Goal: Task Accomplishment & Management: Manage account settings

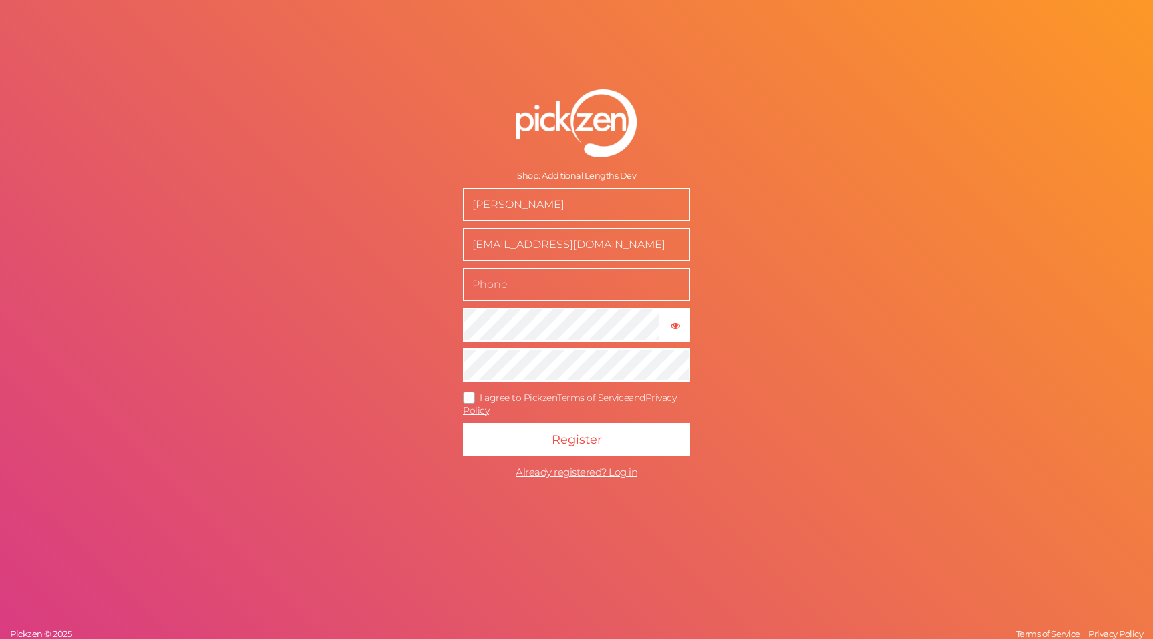
drag, startPoint x: 575, startPoint y: 211, endPoint x: 355, endPoint y: 194, distance: 220.8
click at [365, 195] on div "Shop: Additional Lengths Dev Richard Ashley sales@remicachet.com × Show passwor…" at bounding box center [576, 319] width 1153 height 639
type input "Taleesa Warrior"
drag, startPoint x: 650, startPoint y: 250, endPoint x: 333, endPoint y: 238, distance: 317.8
click at [333, 238] on div "Shop: Additional Lengths Dev Taleesa Warrior sales@remicachet.com × Show passwo…" at bounding box center [576, 319] width 1153 height 639
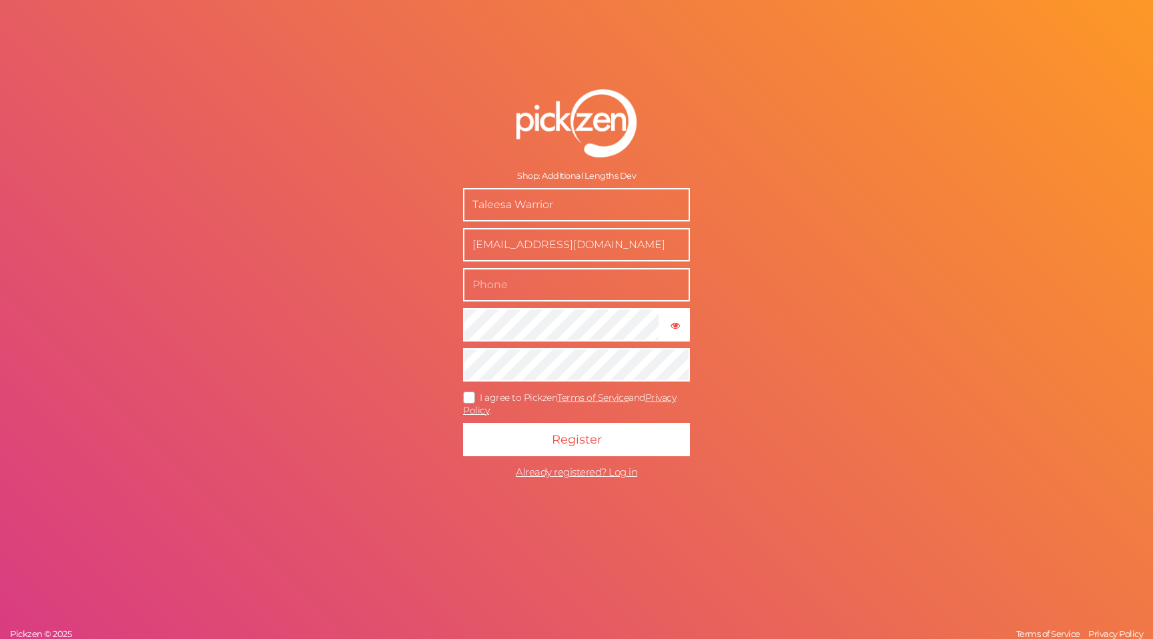
type input "[EMAIL_ADDRESS][DOMAIN_NAME]"
click at [485, 283] on input "text" at bounding box center [576, 284] width 227 height 33
type input "[EMAIL_ADDRESS][DOMAIN_NAME]"
click at [472, 397] on icon at bounding box center [469, 397] width 21 height 7
click at [0, 0] on input "I agree to Pickzen Terms of Service and Privacy Policy ." at bounding box center [0, 0] width 0 height 0
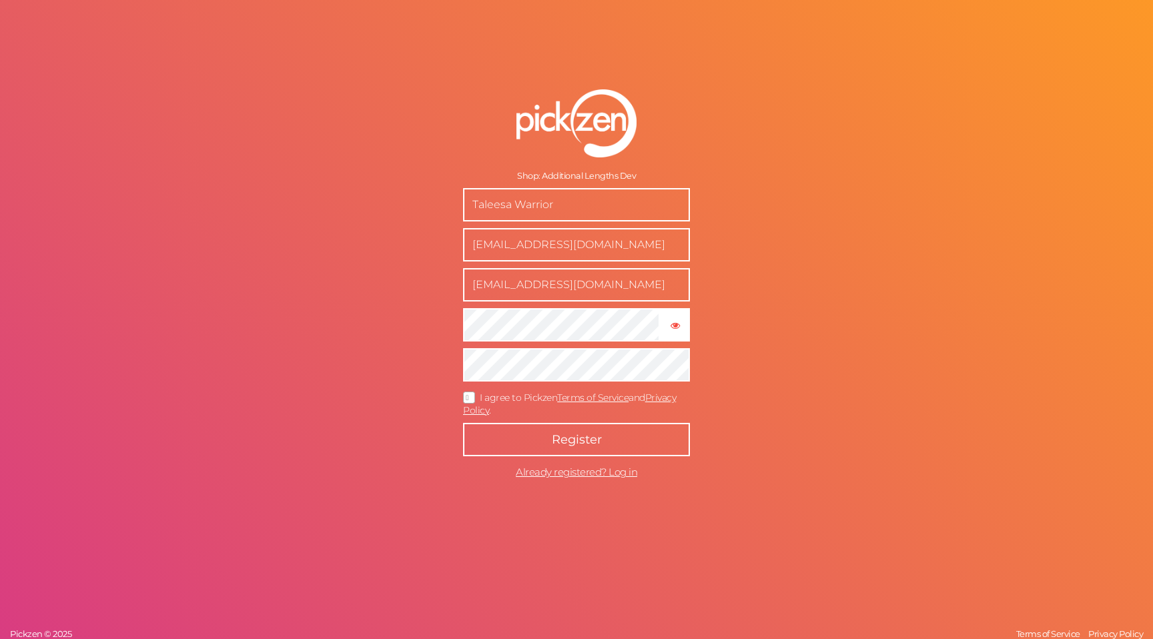
click at [572, 453] on button "Register" at bounding box center [576, 439] width 227 height 33
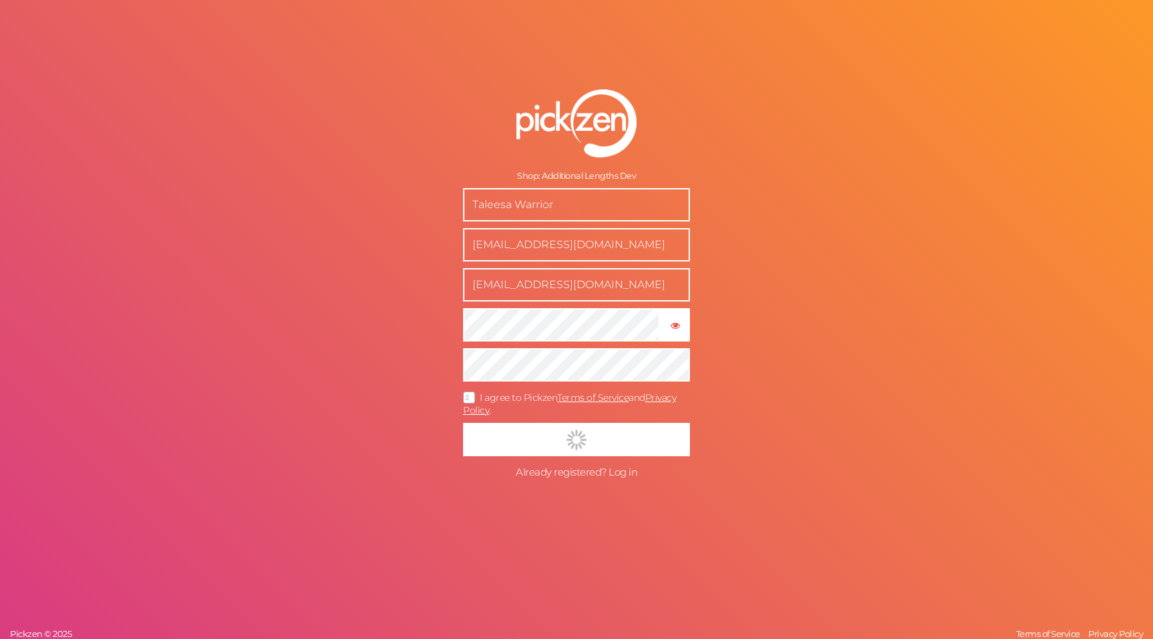
drag, startPoint x: 565, startPoint y: 480, endPoint x: 566, endPoint y: 471, distance: 8.7
click at [565, 480] on form "Shop: Additional Lengths Dev Taleesa Warrior taleesa.warrior@additionallengths.…" at bounding box center [577, 288] width 334 height 450
click at [566, 470] on span "Already registered? Log in" at bounding box center [576, 472] width 121 height 13
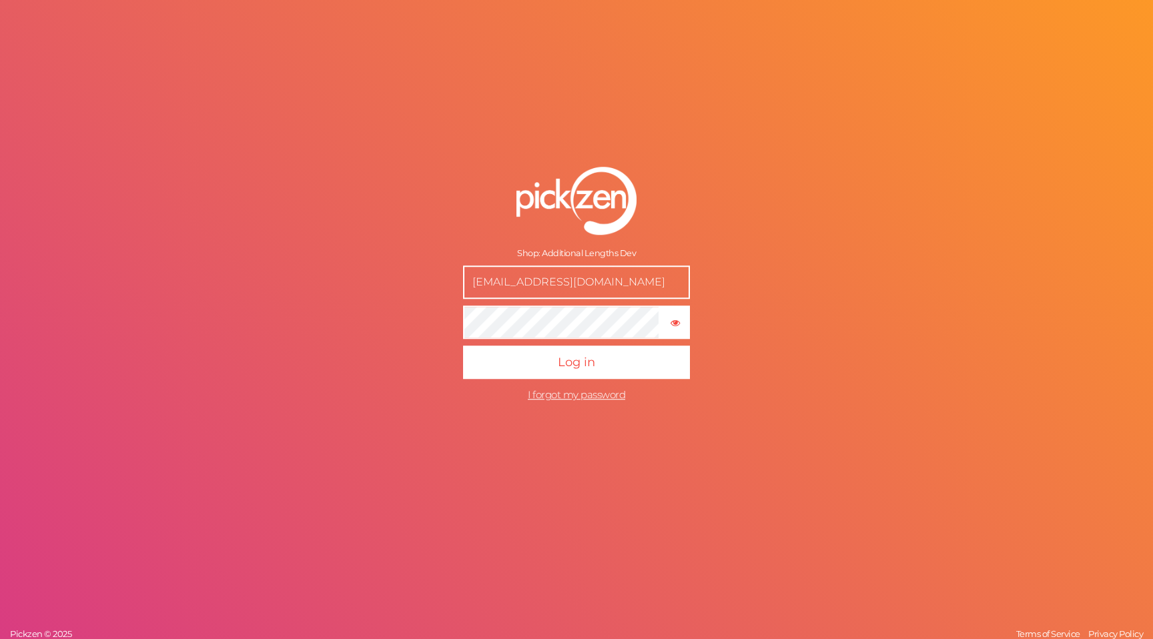
drag, startPoint x: 621, startPoint y: 286, endPoint x: 406, endPoint y: 285, distance: 215.5
click at [406, 285] on div "Shop: Additional Lengths Dev sales@remicachet.com × Show password Log in I forg…" at bounding box center [576, 319] width 1153 height 639
type input "[EMAIL_ADDRESS][DOMAIN_NAME]"
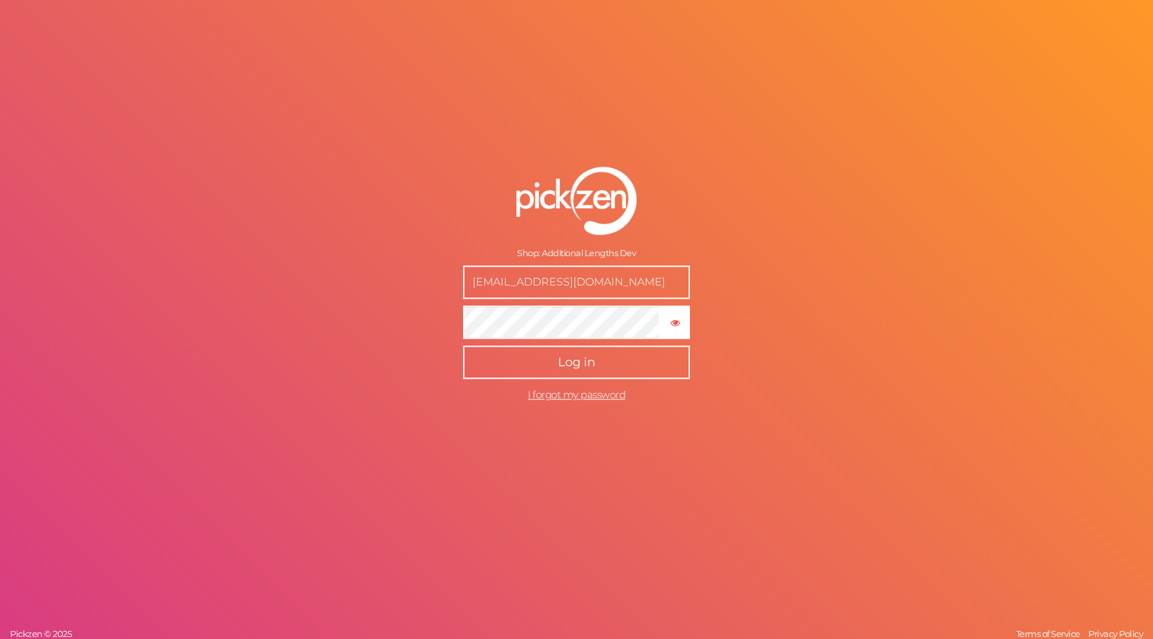
click at [517, 364] on button "Log in" at bounding box center [576, 362] width 227 height 33
click at [555, 368] on button "Log in" at bounding box center [576, 362] width 227 height 33
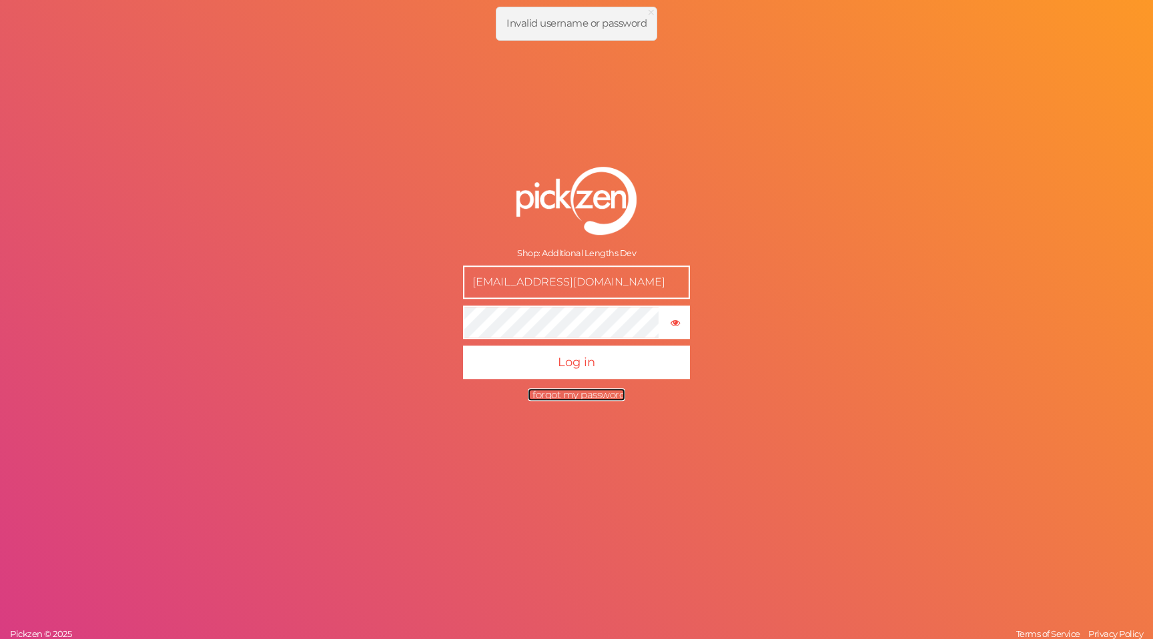
click at [556, 394] on span "I forgot my password" at bounding box center [576, 394] width 97 height 13
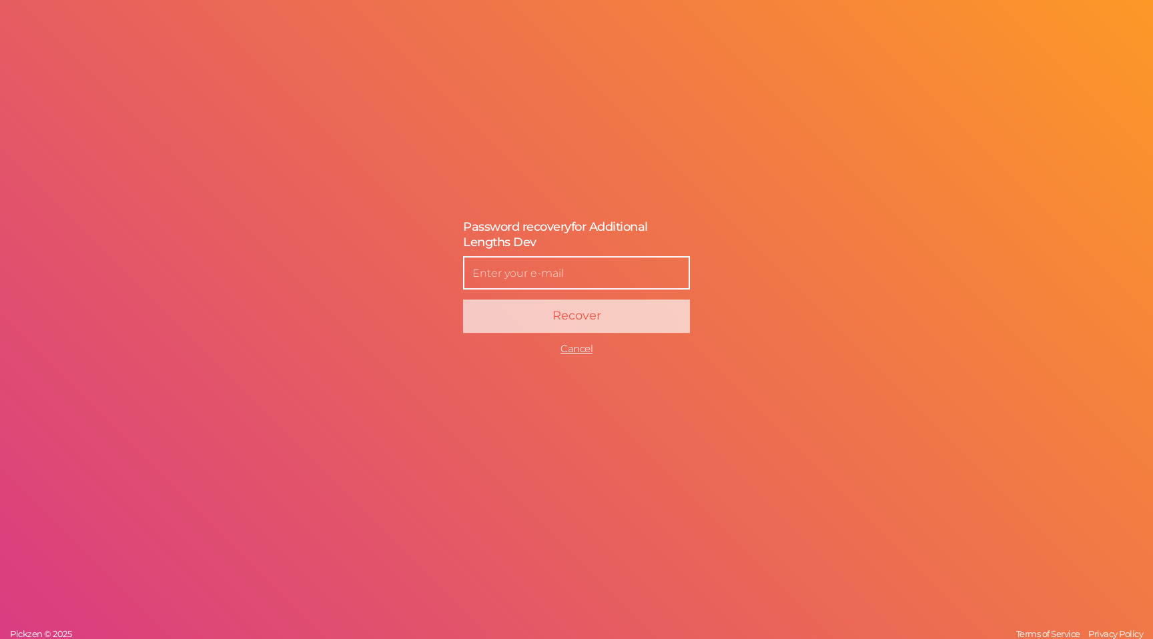
click at [510, 275] on input "text" at bounding box center [576, 272] width 227 height 33
type input "[EMAIL_ADDRESS][DOMAIN_NAME]"
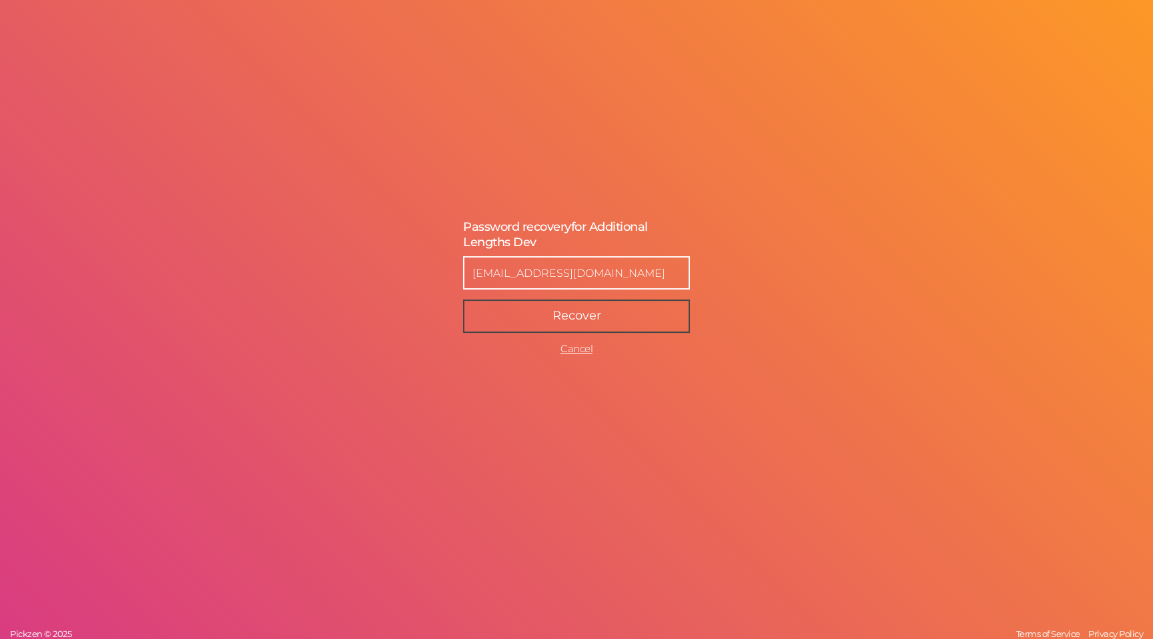
click at [529, 316] on button "Recover" at bounding box center [576, 316] width 227 height 33
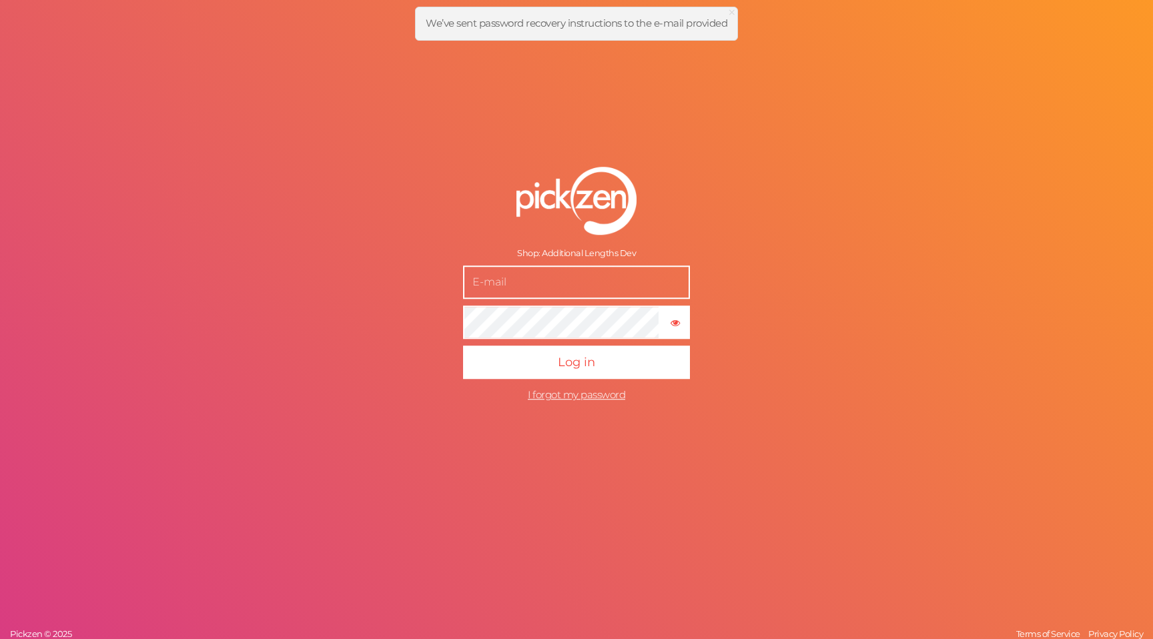
type input "[EMAIL_ADDRESS][DOMAIN_NAME]"
click at [526, 274] on input "[EMAIL_ADDRESS][DOMAIN_NAME]" at bounding box center [576, 282] width 227 height 33
click at [376, 329] on div "Shop: Additional Lengths Dev taleesa.warrior@additionallengths.co.uk × Show pas…" at bounding box center [576, 319] width 1153 height 639
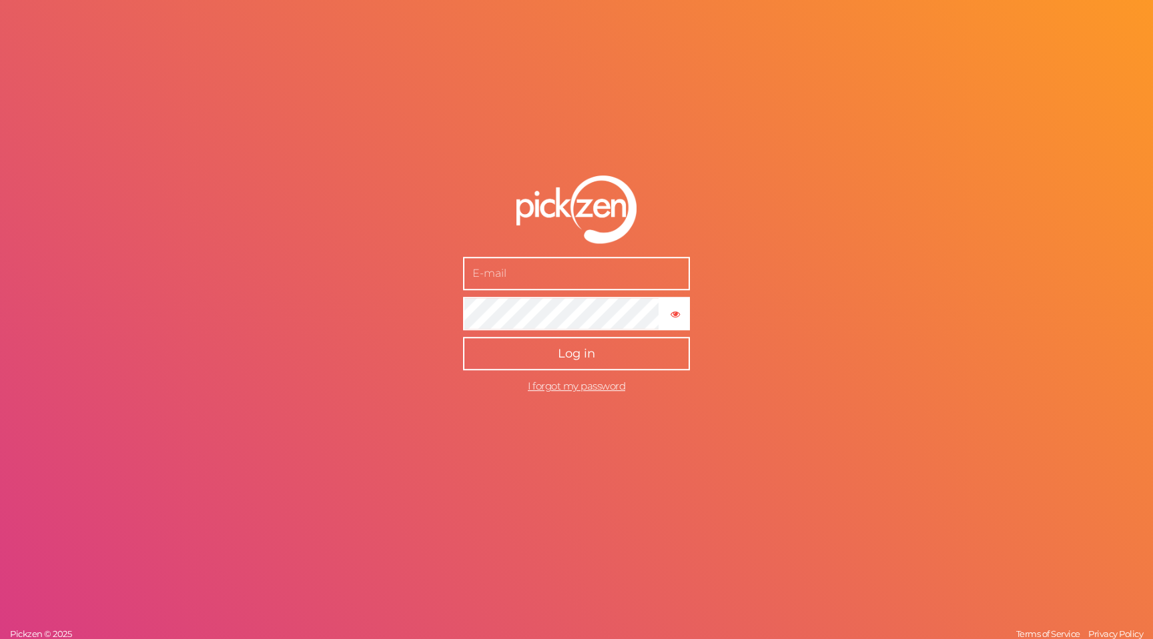
type input "[EMAIL_ADDRESS][DOMAIN_NAME]"
click at [564, 350] on span "Log in" at bounding box center [576, 353] width 37 height 15
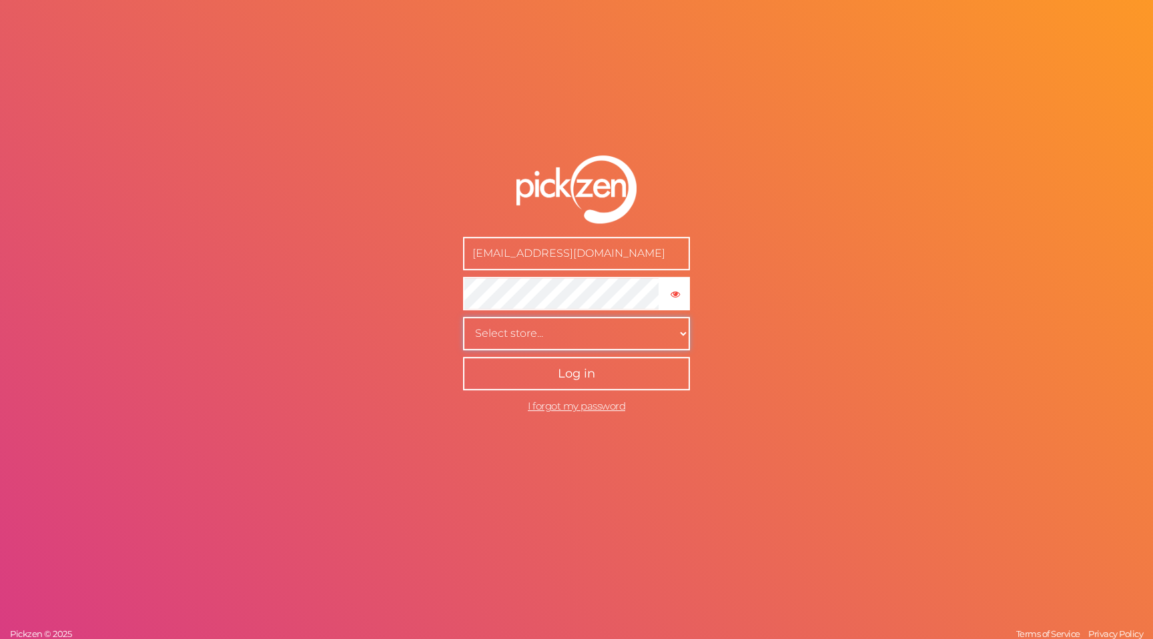
click at [548, 321] on select "Select store... Additional Lengths Additional Lengths Dev" at bounding box center [576, 333] width 227 height 33
select select "64627605730"
click at [463, 317] on select "Select store... Additional Lengths Additional Lengths Dev" at bounding box center [576, 333] width 227 height 33
click at [539, 374] on button "Log in" at bounding box center [576, 373] width 227 height 33
